Goal: Navigation & Orientation: Find specific page/section

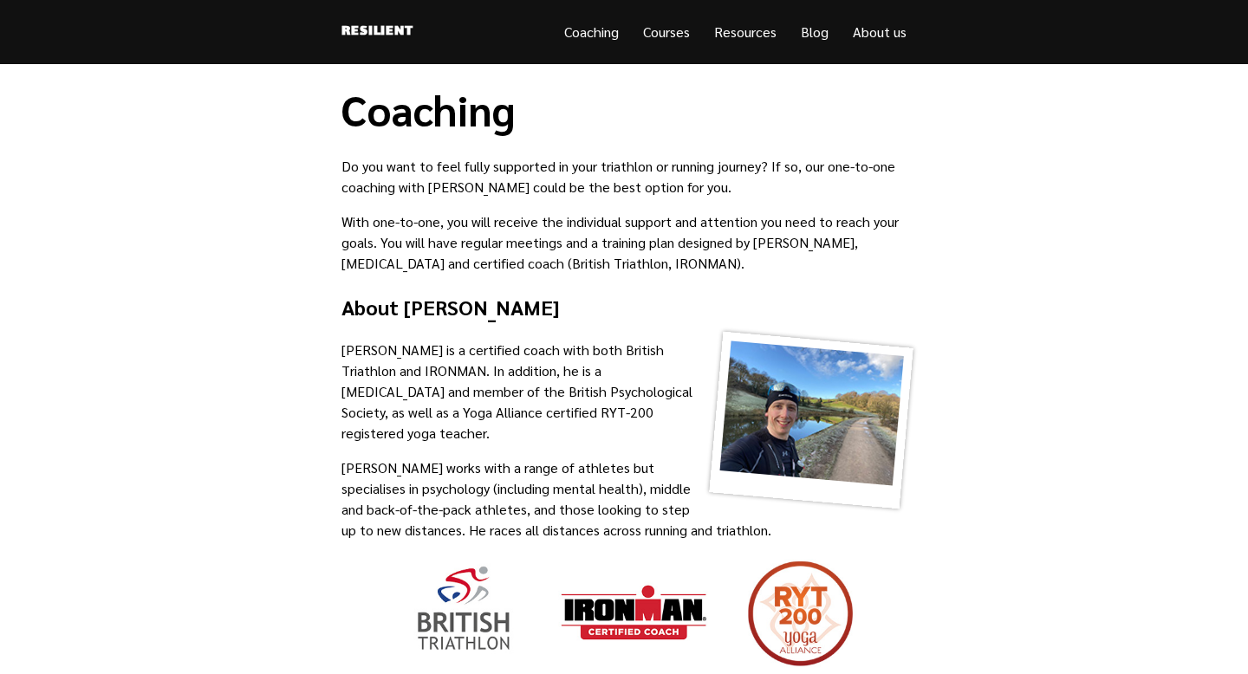
click at [595, 34] on link "Coaching" at bounding box center [591, 32] width 55 height 18
click at [667, 36] on link "Courses" at bounding box center [666, 32] width 47 height 18
